Goal: Find specific page/section: Find specific page/section

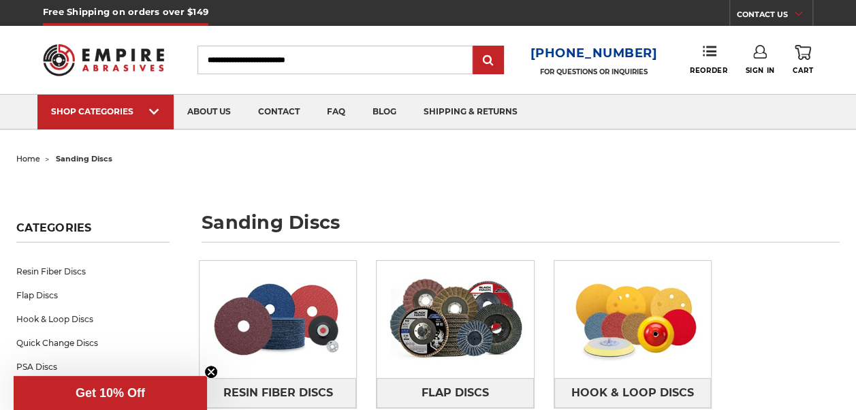
click at [283, 78] on div "Toggle menu Menu Search 1-800-816-3824 FOR QUESTIONS OR INQUIRIES Phone Reorder…" at bounding box center [428, 60] width 770 height 68
click at [284, 69] on input "Search" at bounding box center [334, 60] width 275 height 29
click at [286, 65] on input "Search" at bounding box center [334, 60] width 275 height 29
click at [327, 64] on input "Search" at bounding box center [334, 60] width 275 height 29
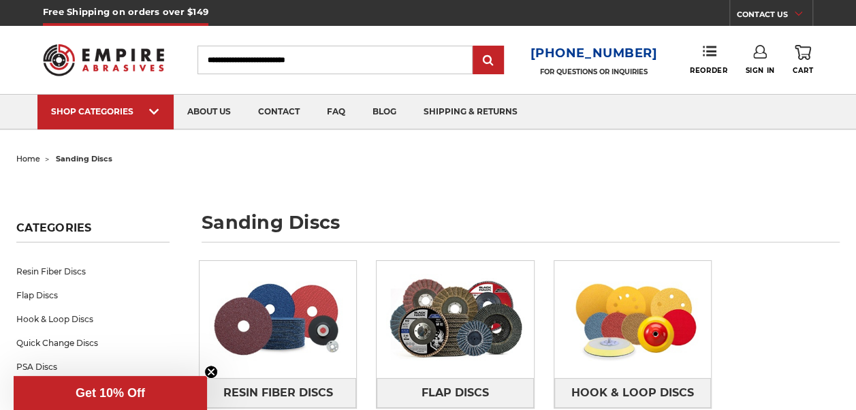
click at [327, 64] on input "Search" at bounding box center [334, 60] width 275 height 29
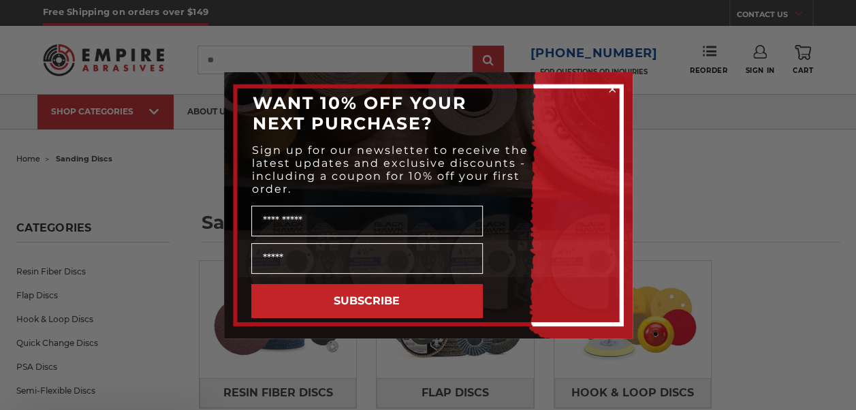
type input "*"
click at [611, 89] on icon "Close dialog" at bounding box center [611, 88] width 5 height 5
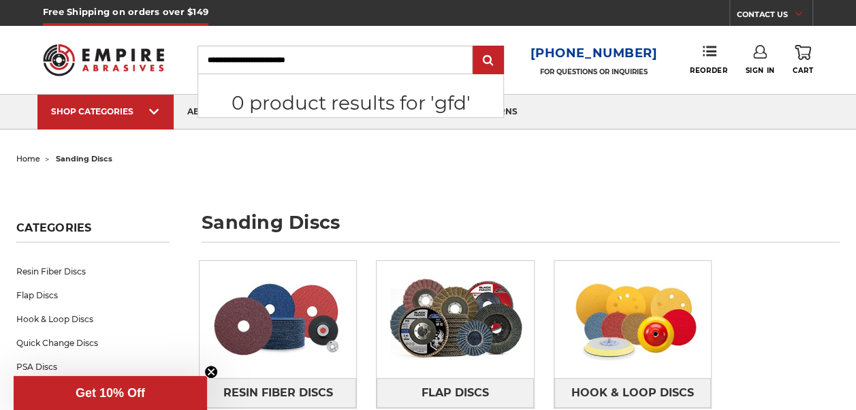
click at [357, 48] on input "Search" at bounding box center [334, 60] width 275 height 29
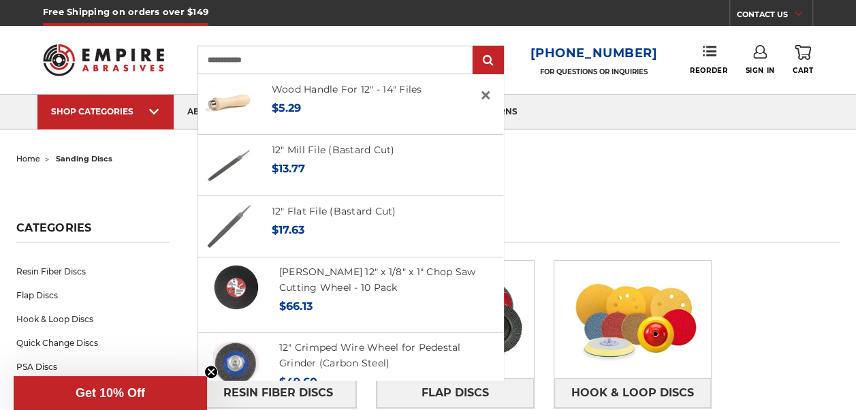
type input "**********"
click at [475, 47] on input "submit" at bounding box center [488, 60] width 27 height 27
